Goal: Task Accomplishment & Management: Manage account settings

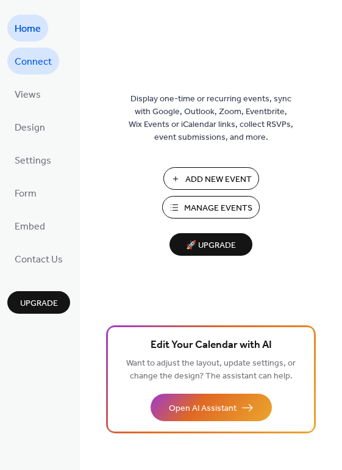
click at [49, 69] on span "Connect" at bounding box center [33, 62] width 37 height 20
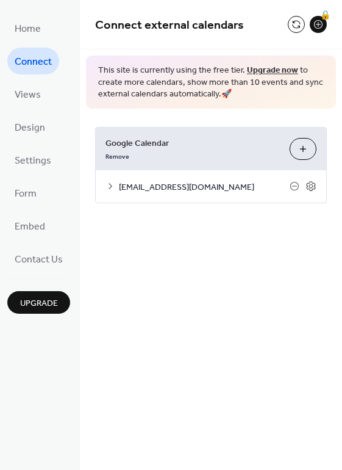
click at [183, 188] on span "detroitpost2015av@gmail.com" at bounding box center [204, 187] width 171 height 13
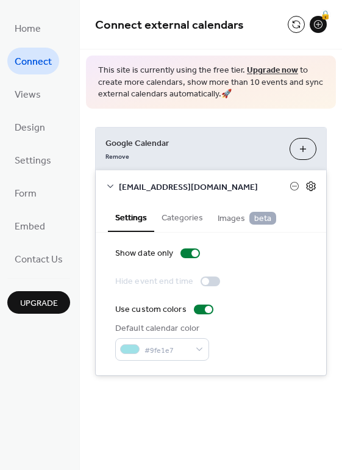
click at [312, 184] on icon at bounding box center [311, 186] width 11 height 11
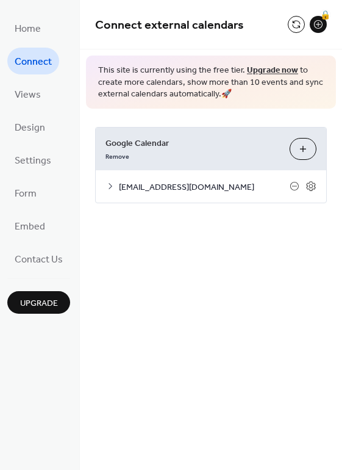
click at [211, 189] on span "detroitpost2015av@gmail.com" at bounding box center [204, 187] width 171 height 13
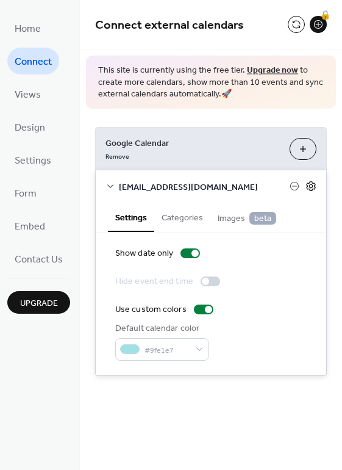
click at [313, 186] on icon at bounding box center [311, 186] width 4 height 4
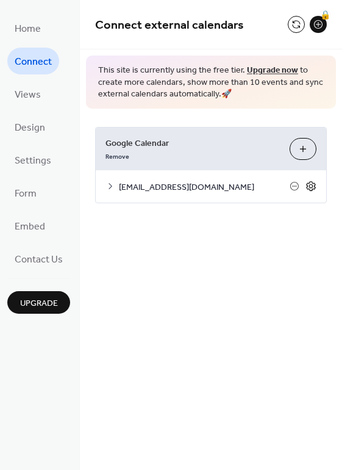
click at [313, 186] on icon at bounding box center [311, 186] width 4 height 4
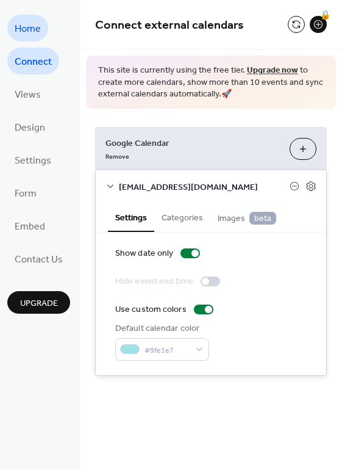
click at [32, 27] on span "Home" at bounding box center [28, 30] width 26 height 20
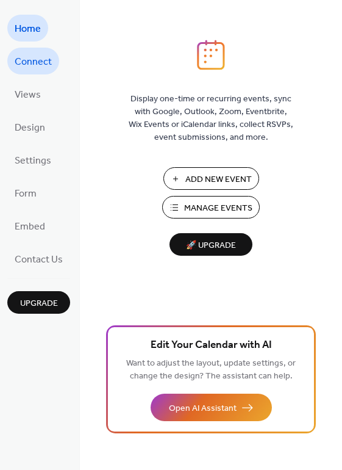
click at [24, 65] on span "Connect" at bounding box center [33, 62] width 37 height 20
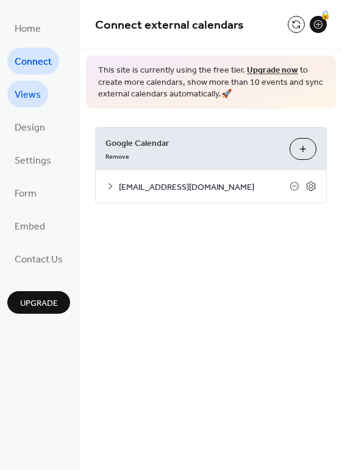
click at [22, 100] on span "Views" at bounding box center [28, 95] width 26 height 20
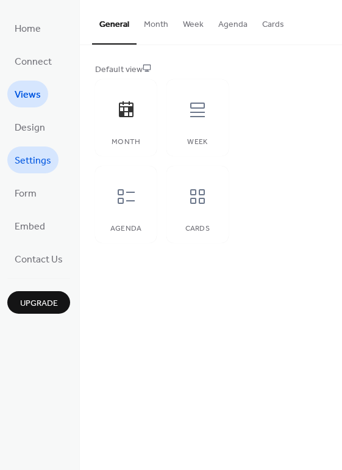
click at [21, 156] on span "Settings" at bounding box center [33, 161] width 37 height 20
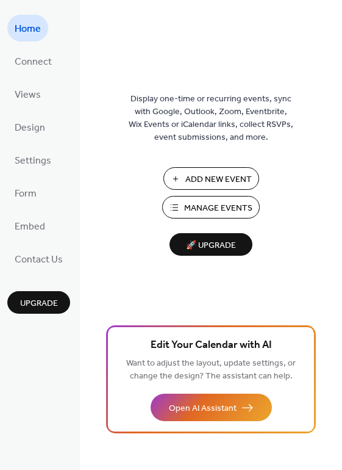
click at [223, 210] on span "Manage Events" at bounding box center [218, 208] width 68 height 13
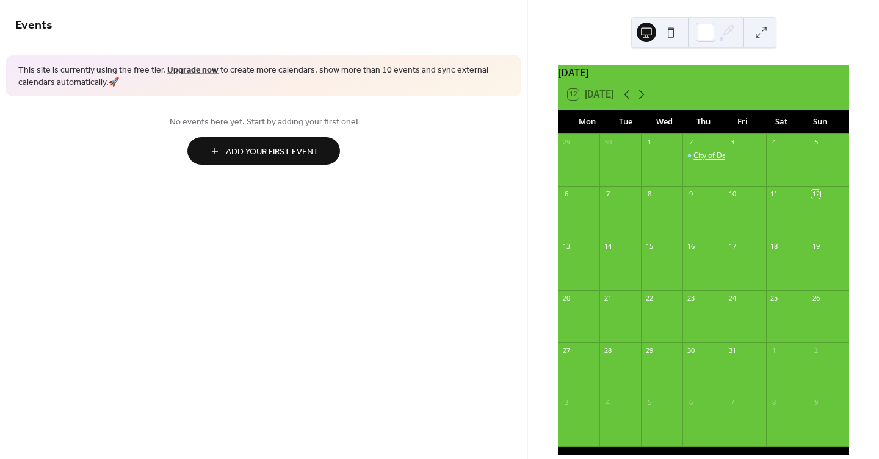
click at [702, 161] on div "City of Detroit and Coalition of Detroit GRS Unions Non-Safety Voluntary Employ…" at bounding box center [864, 156] width 342 height 10
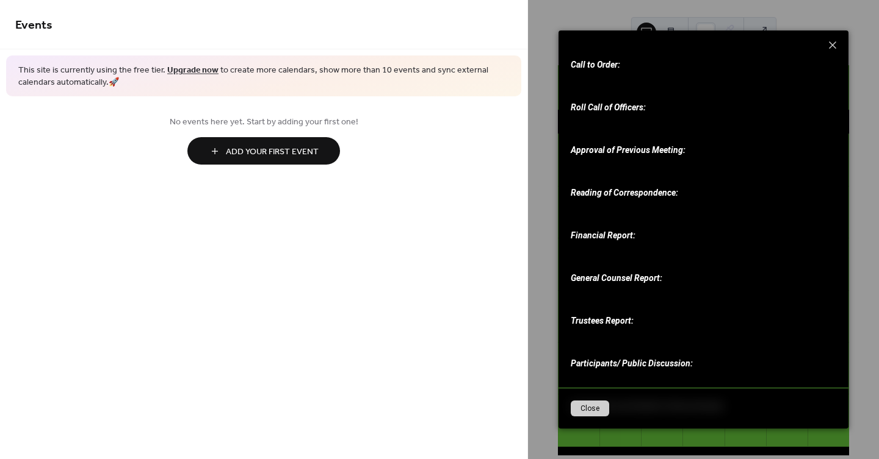
scroll to position [339, 0]
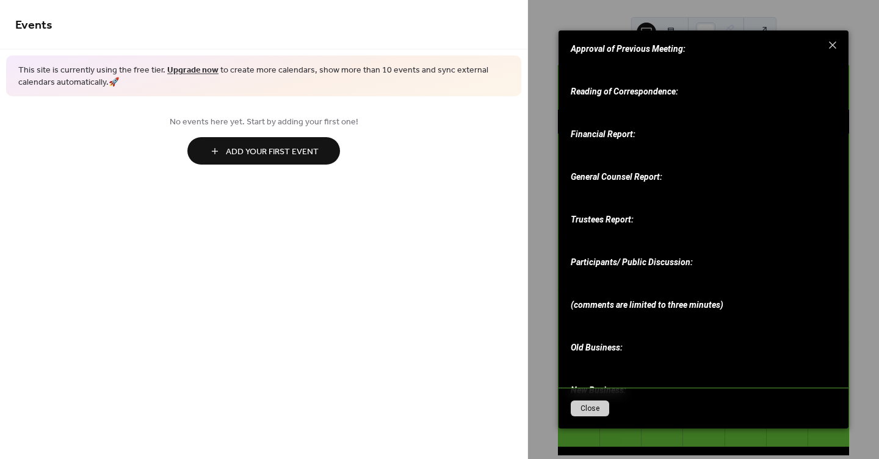
click at [599, 411] on button "Close" at bounding box center [589, 409] width 38 height 16
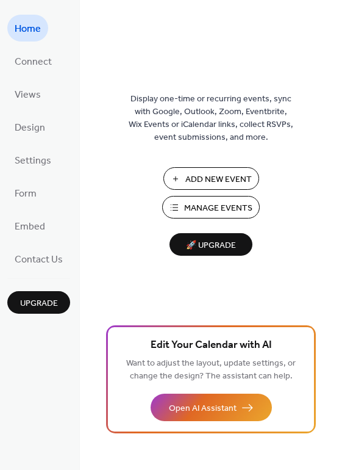
click at [205, 202] on span "Manage Events" at bounding box center [218, 208] width 68 height 13
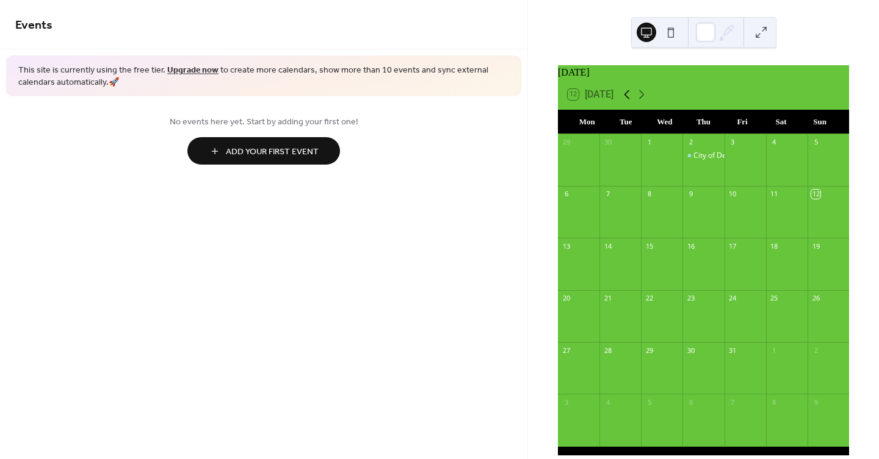
click at [629, 100] on icon at bounding box center [626, 94] width 15 height 15
click at [691, 265] on div "The City of Detroit And Coalition of Detroit GRS Unions Non-Safety Voluntary Em…" at bounding box center [702, 260] width 41 height 10
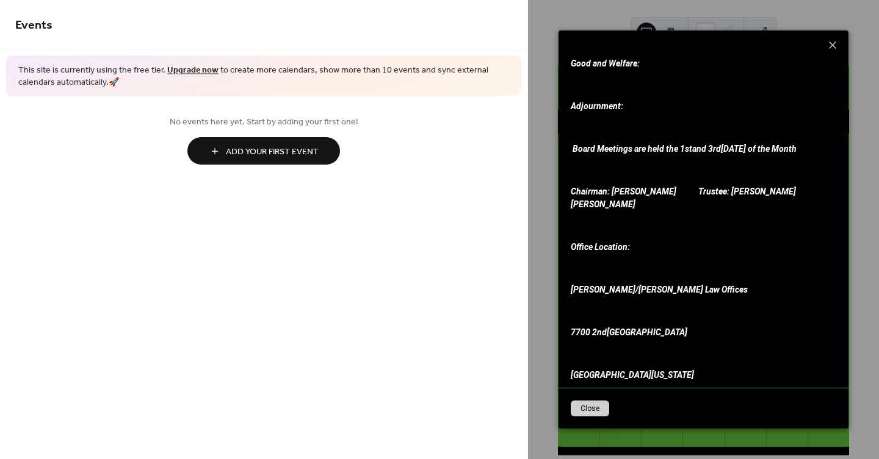
scroll to position [595, 0]
click at [592, 418] on div "Close" at bounding box center [703, 408] width 290 height 41
click at [592, 409] on button "Close" at bounding box center [589, 409] width 38 height 16
